Goal: Task Accomplishment & Management: Use online tool/utility

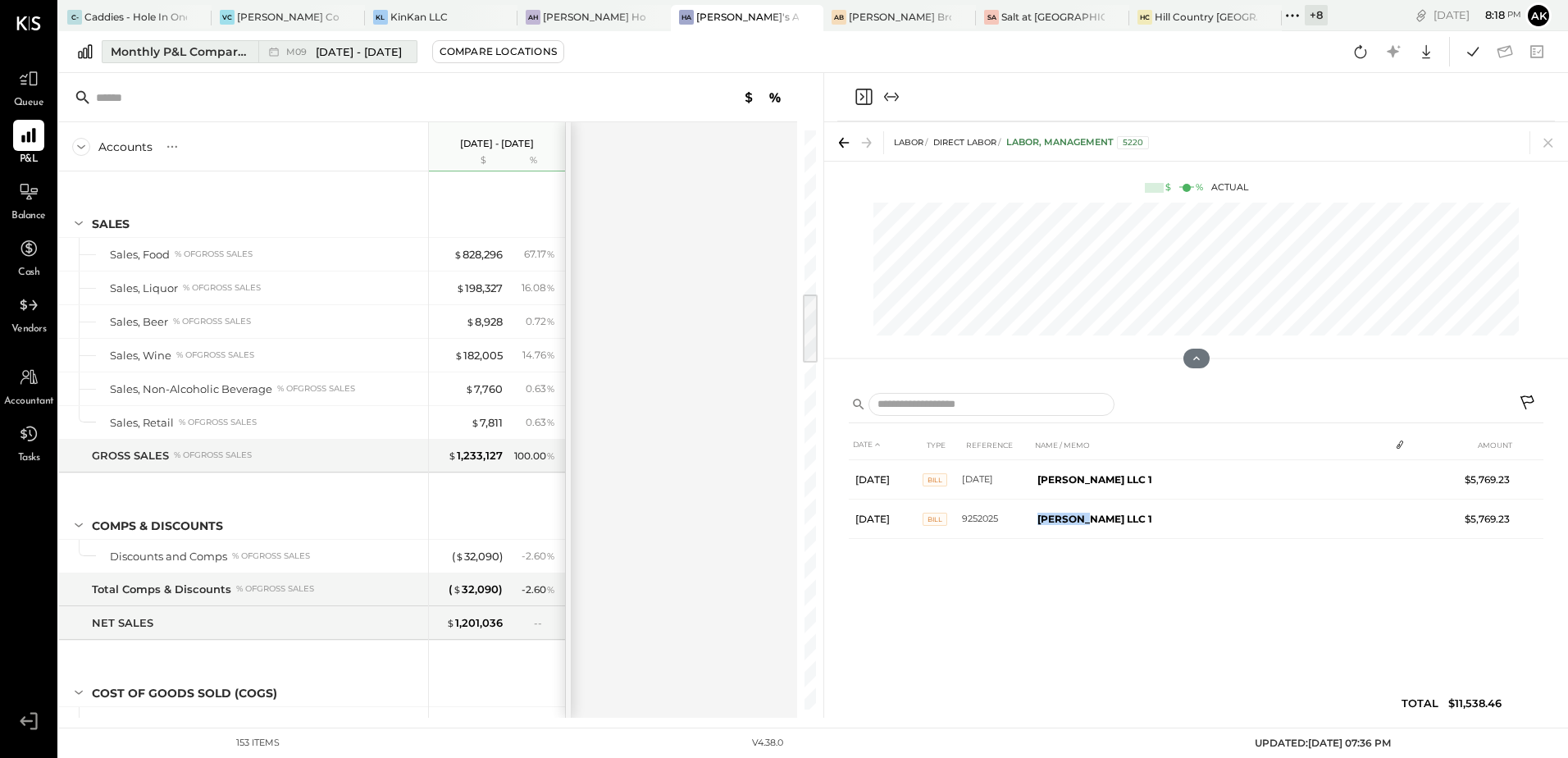
scroll to position [1313, 0]
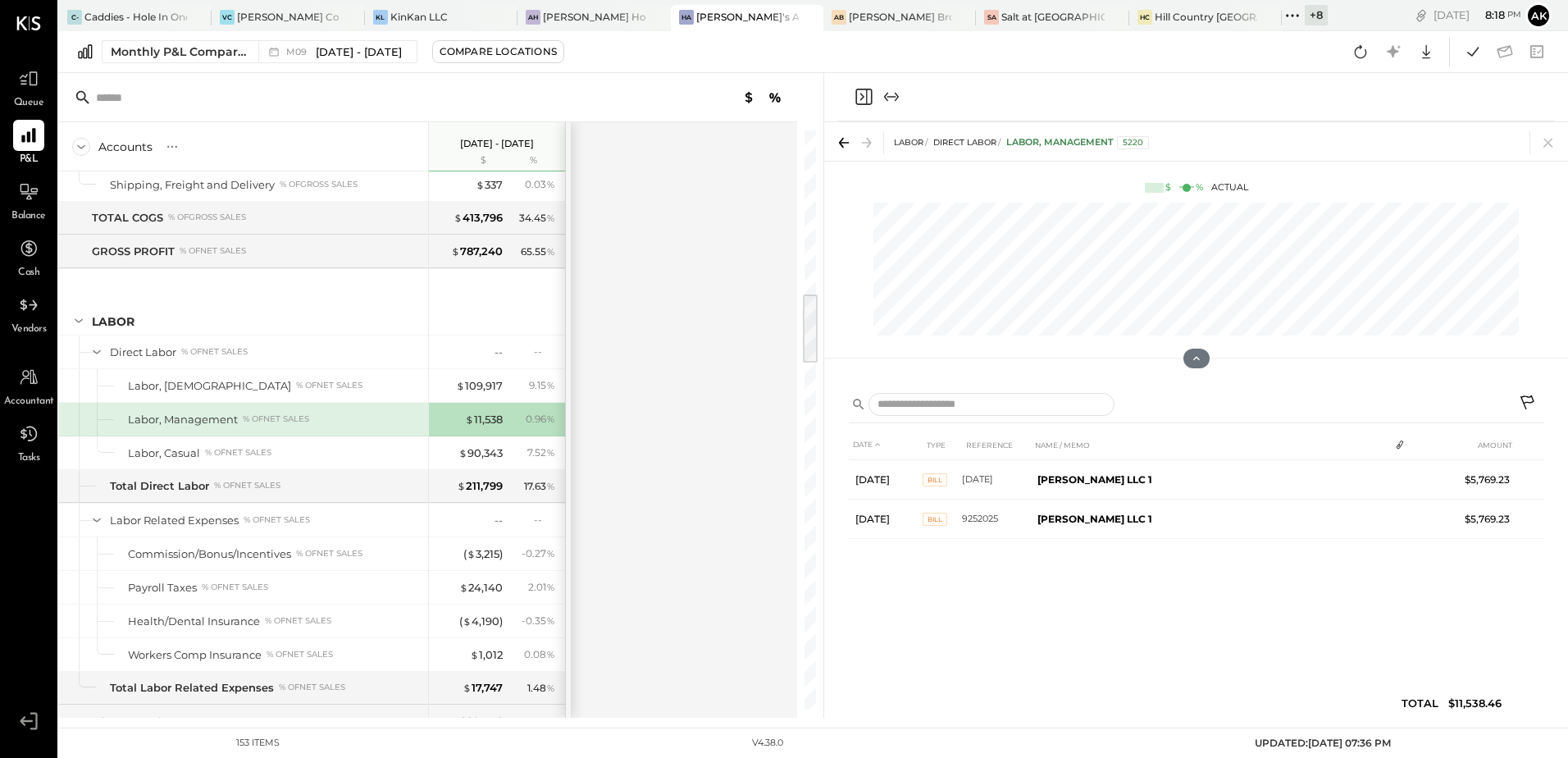
click at [694, 235] on div "Accounts S % GL [DATE] - [DATE] $ % SALES Sales, Food % of GROSS SALES Sales, L…" at bounding box center [429, 419] width 740 height 596
click at [1477, 49] on icon at bounding box center [1473, 52] width 11 height 9
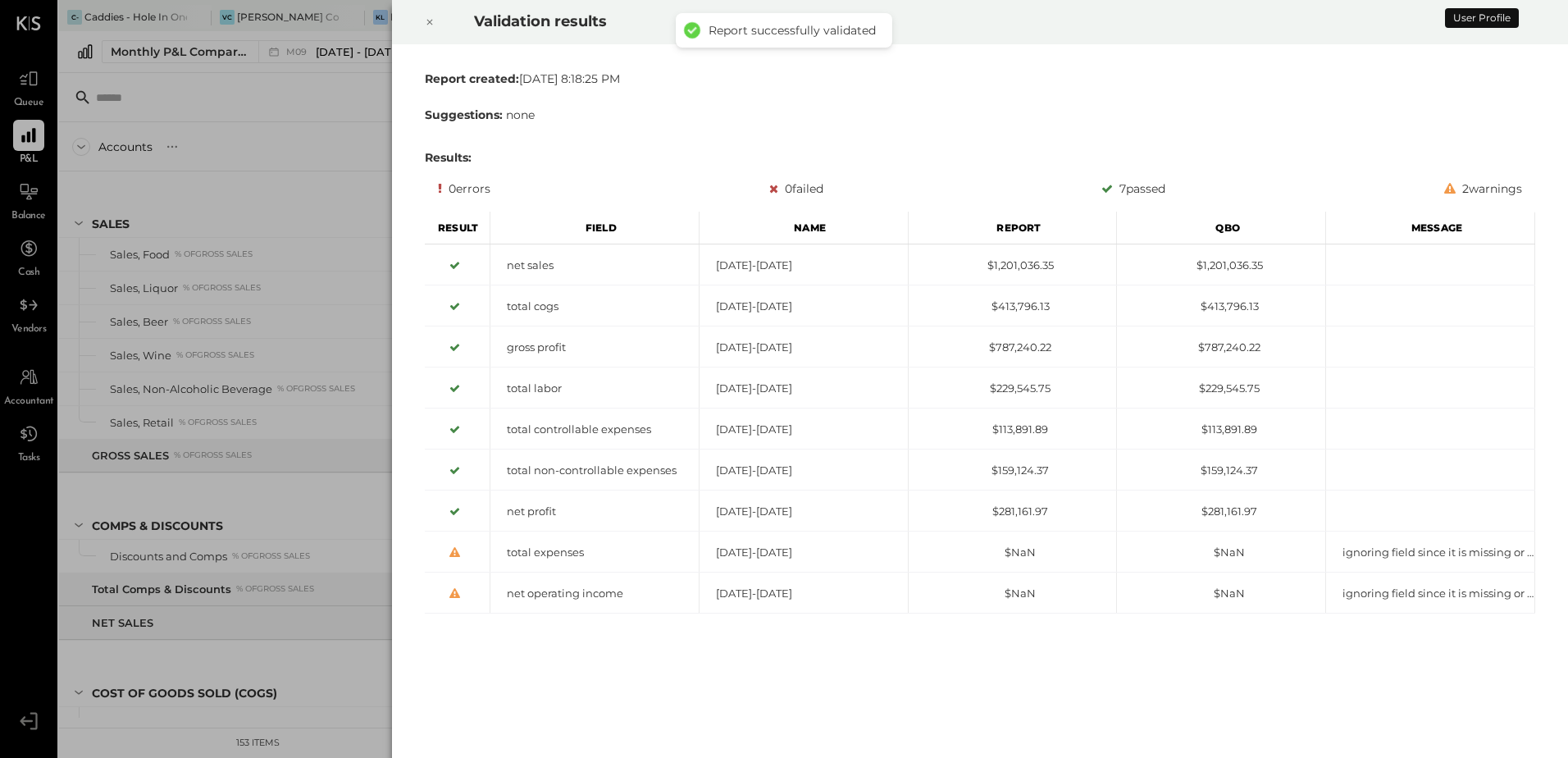
scroll to position [1270, 0]
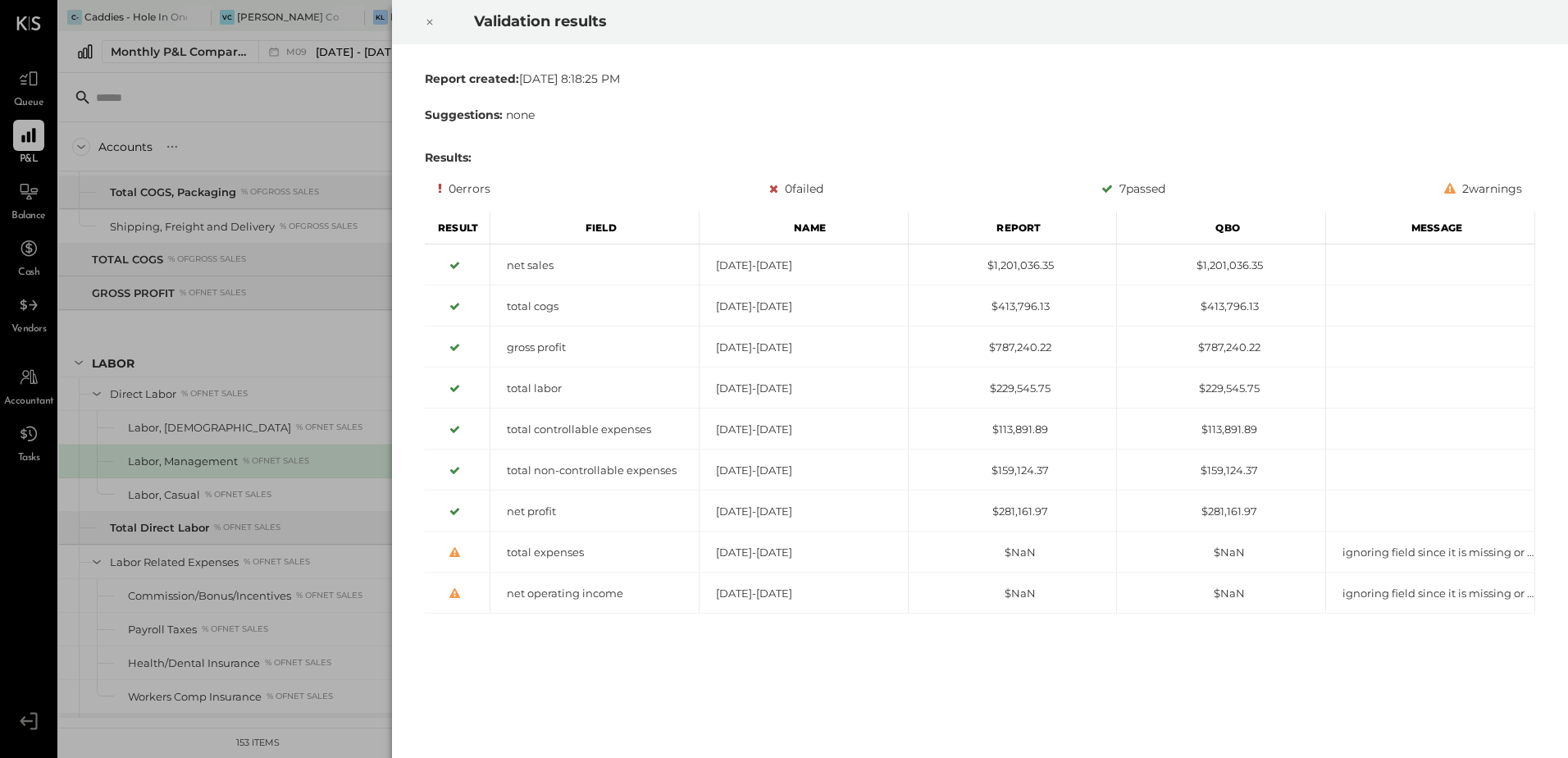
click at [429, 20] on icon at bounding box center [429, 21] width 10 height 19
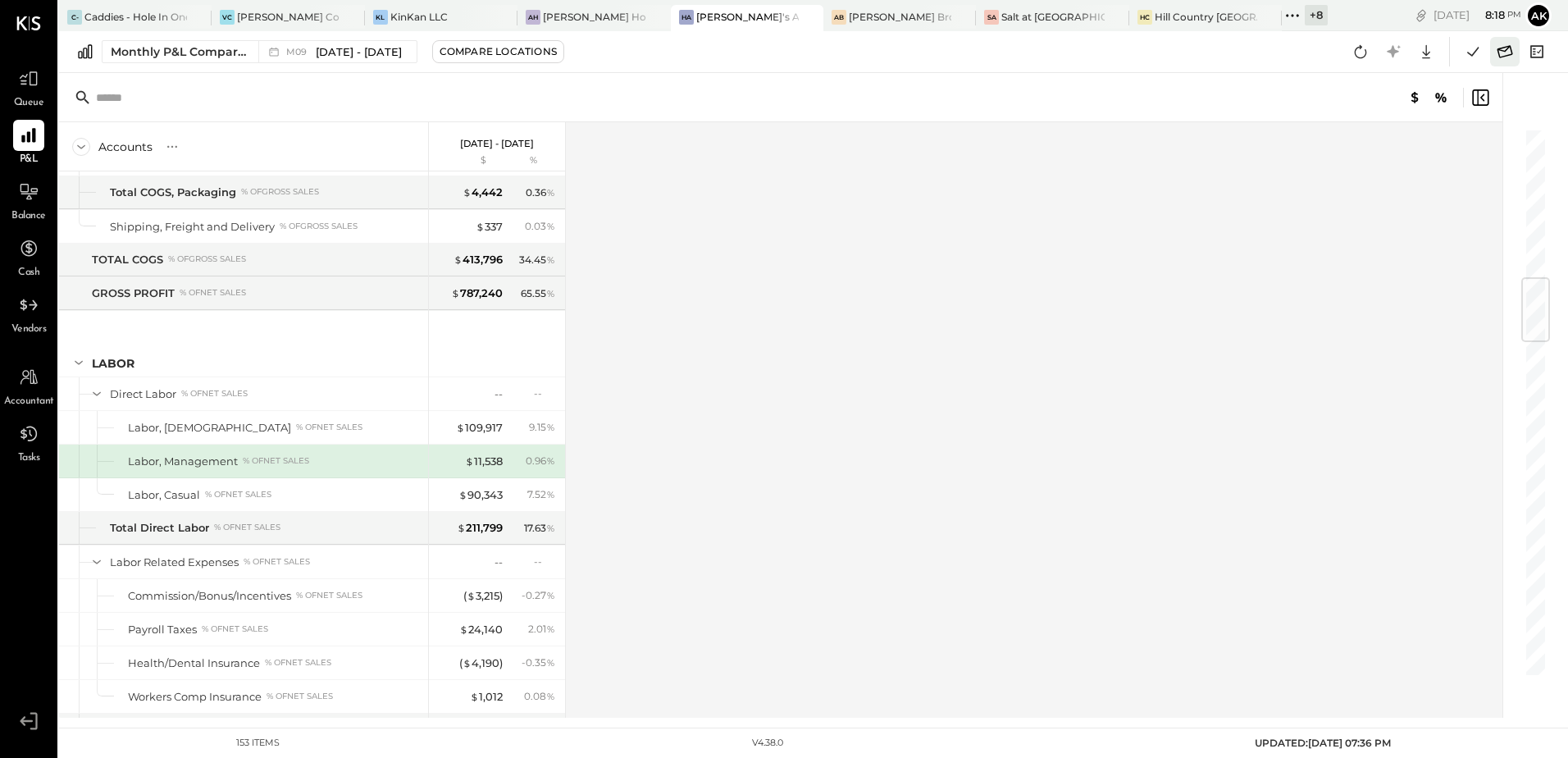
click at [1505, 47] on icon at bounding box center [1504, 51] width 16 height 12
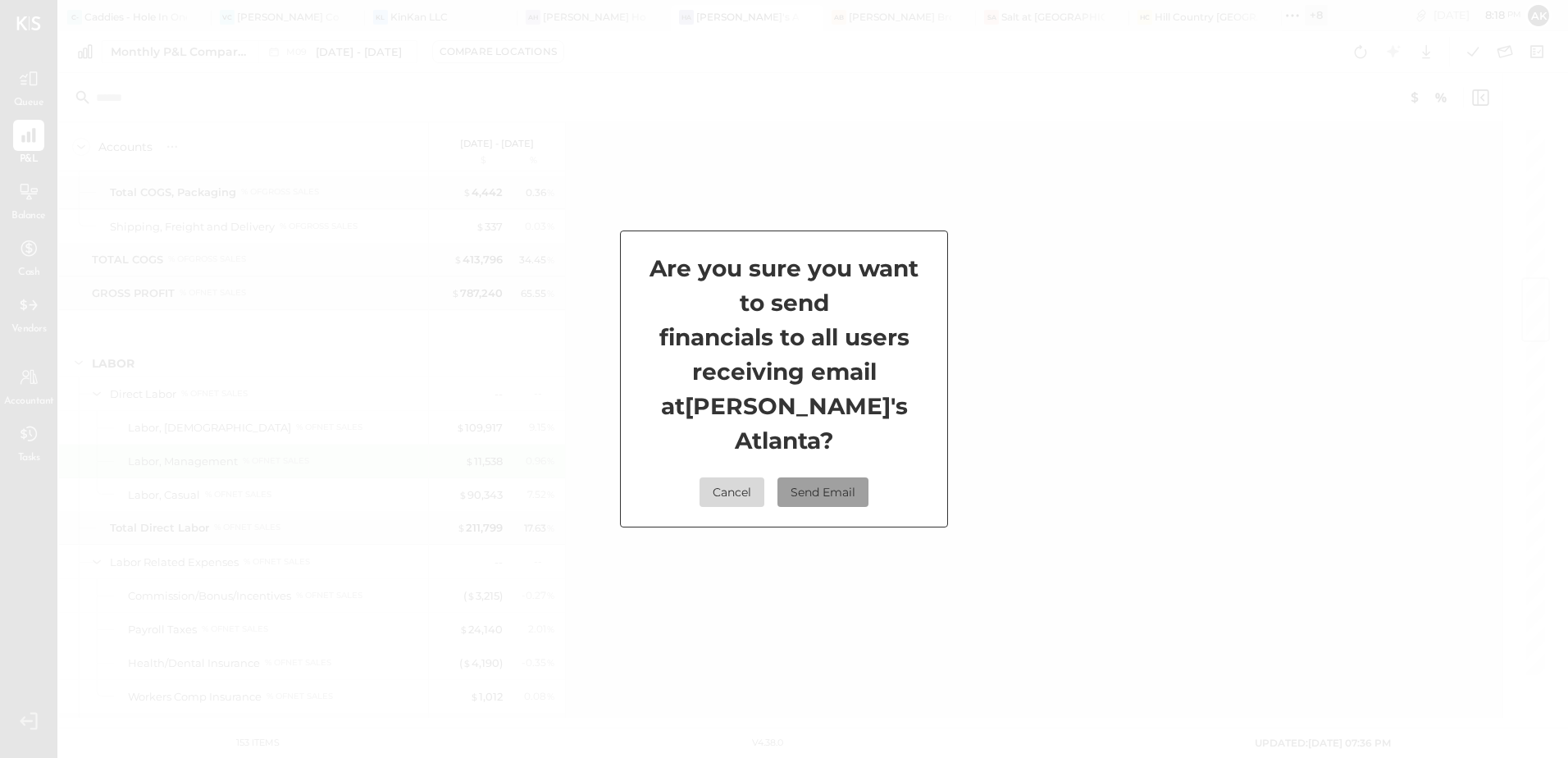
click at [842, 479] on button "Send Email" at bounding box center [822, 492] width 91 height 30
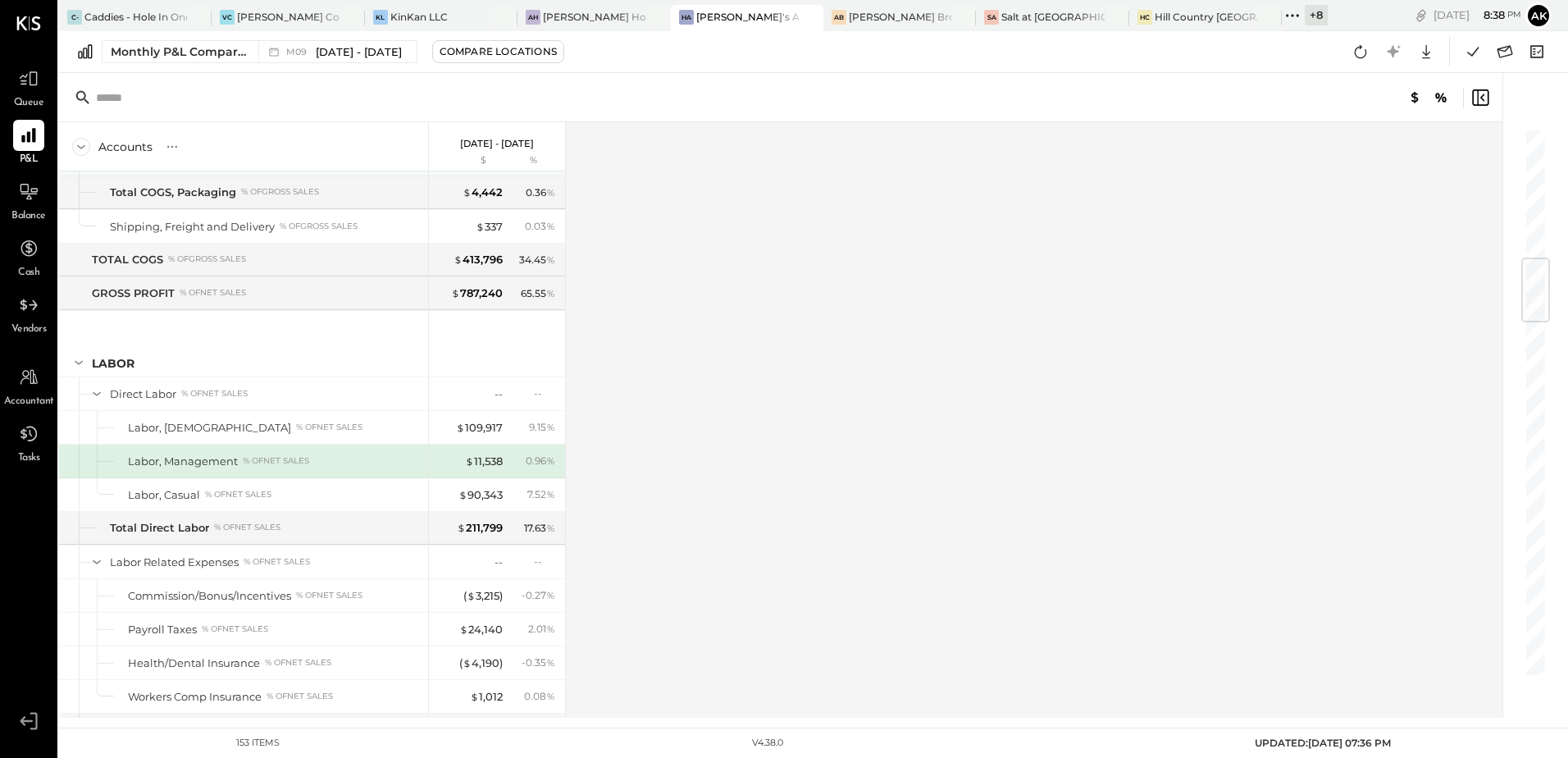
scroll to position [1107, 0]
